Goal: Task Accomplishment & Management: Manage account settings

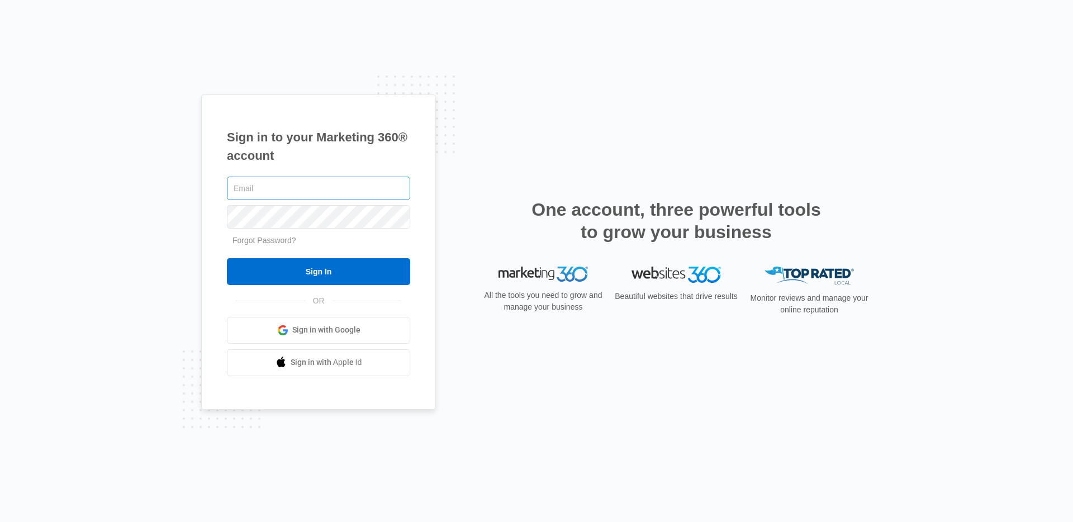
click at [363, 188] on input "text" at bounding box center [318, 188] width 183 height 23
type input "[EMAIL_ADDRESS][DOMAIN_NAME]"
click at [277, 239] on link "Forgot Password?" at bounding box center [264, 240] width 64 height 9
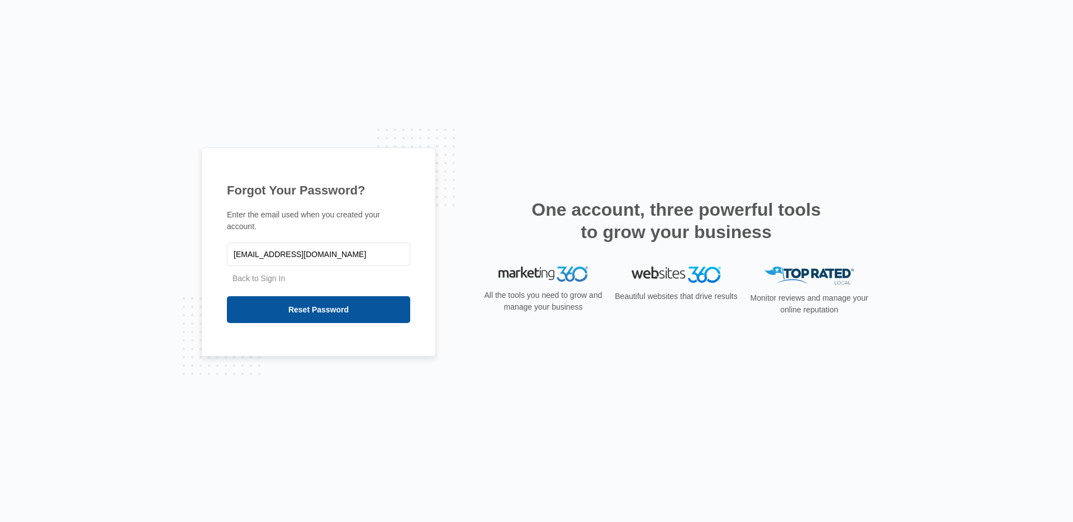
type input "[EMAIL_ADDRESS][DOMAIN_NAME]"
click at [337, 306] on input "Reset Password" at bounding box center [318, 309] width 183 height 27
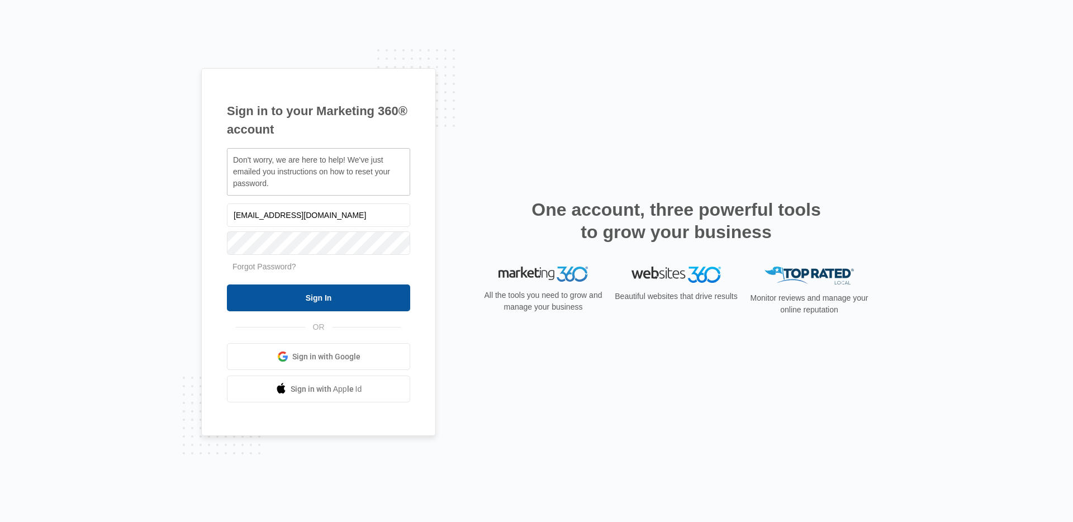
click at [347, 304] on input "Sign In" at bounding box center [318, 297] width 183 height 27
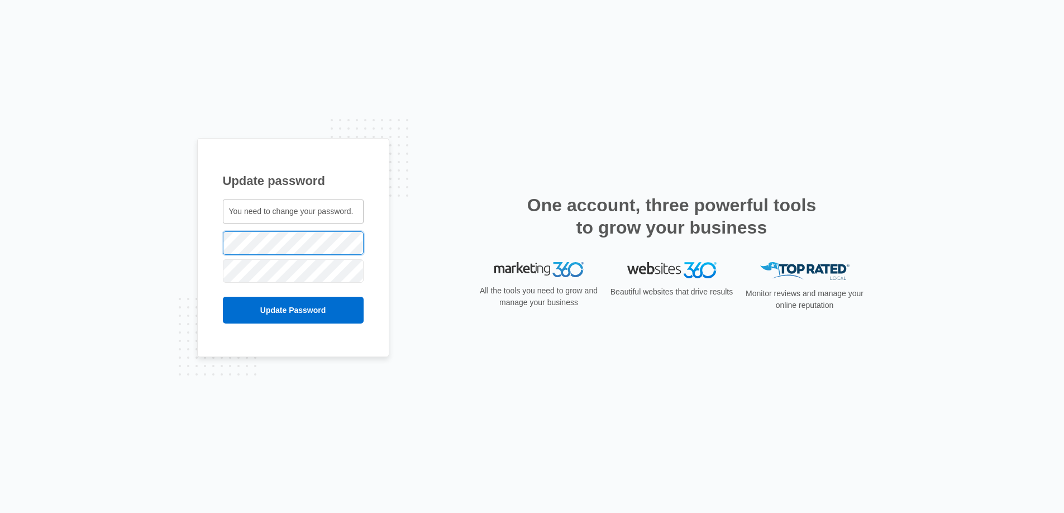
click at [215, 247] on div "Update password You need to change your password. garret.durie@madwire.com" at bounding box center [293, 248] width 192 height 220
click at [193, 275] on div "Update password You need to change your password. garret.durie@madwire.com" at bounding box center [532, 256] width 1064 height 513
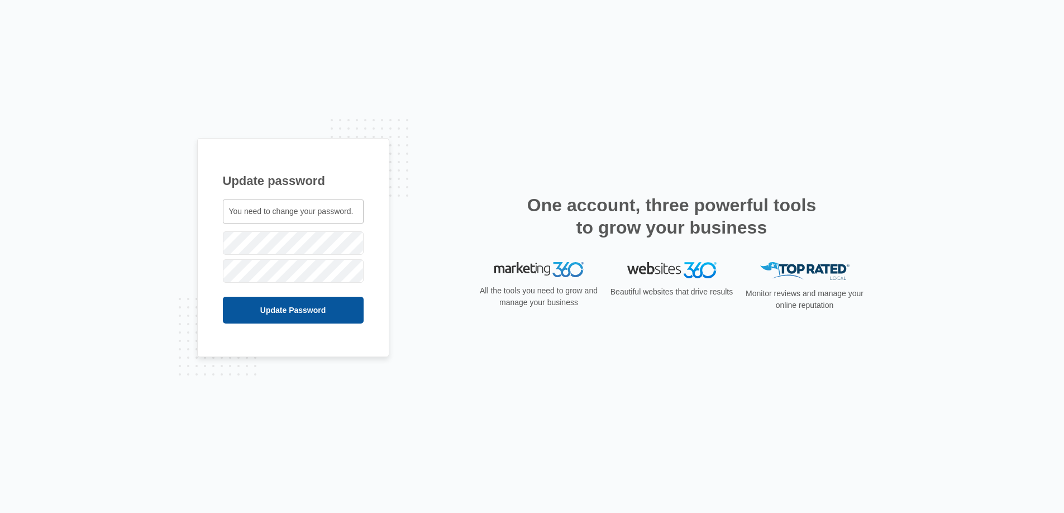
click at [302, 311] on input "Update Password" at bounding box center [293, 310] width 141 height 27
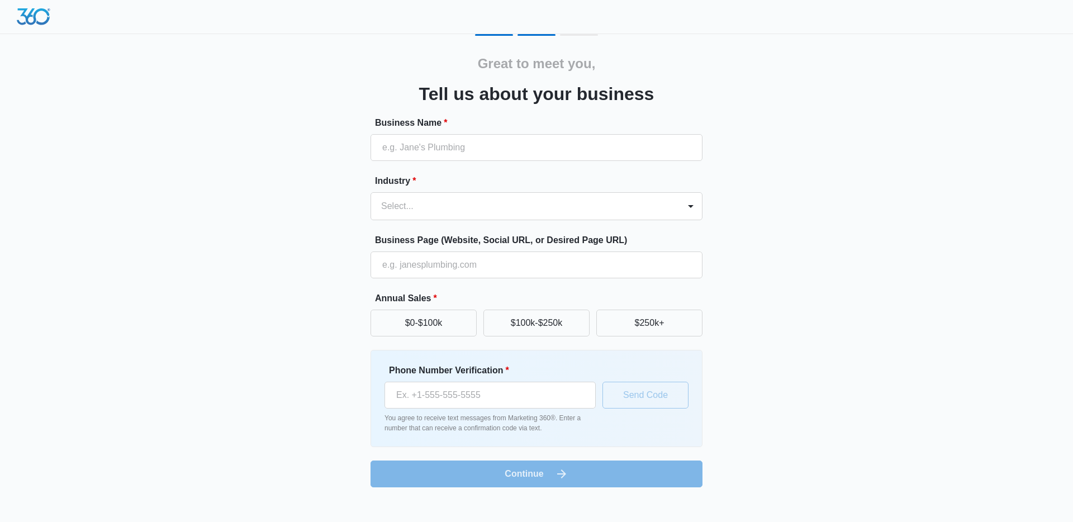
click at [36, 21] on img at bounding box center [34, 16] width 34 height 17
click at [33, 14] on img at bounding box center [34, 16] width 34 height 17
